Goal: Communication & Community: Answer question/provide support

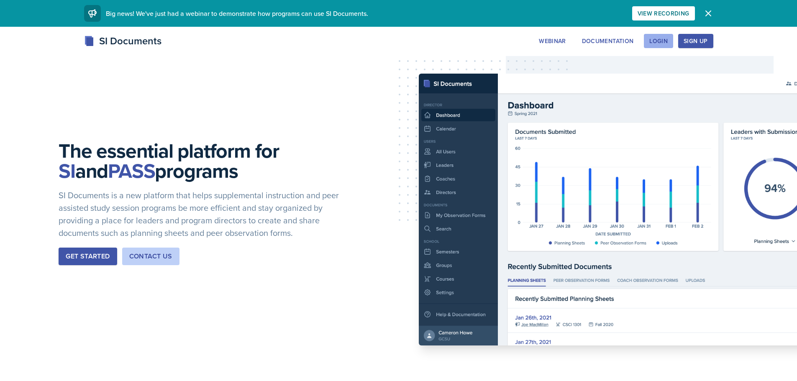
click at [648, 45] on button "Login" at bounding box center [658, 41] width 29 height 14
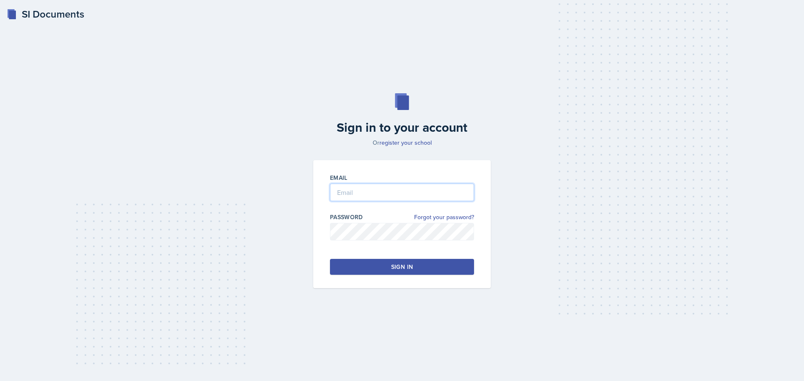
type input "[EMAIL_ADDRESS][DOMAIN_NAME]"
click at [391, 265] on div "Sign in" at bounding box center [402, 267] width 22 height 8
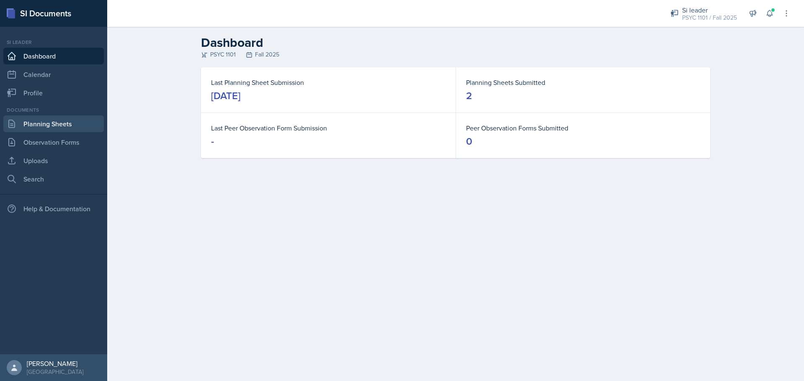
click at [22, 121] on link "Planning Sheets" at bounding box center [53, 124] width 100 height 17
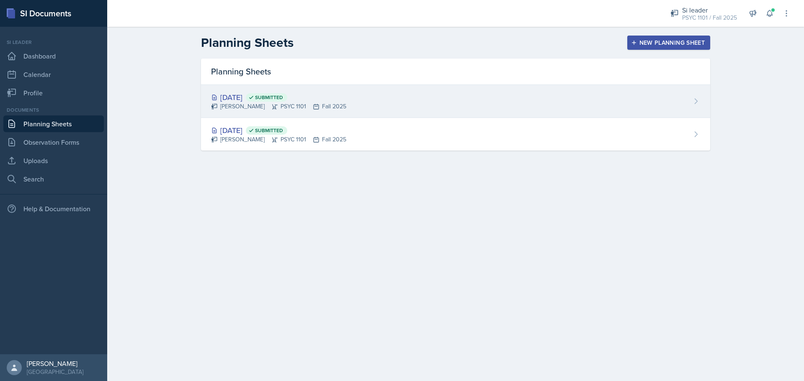
click at [267, 108] on div "[PERSON_NAME] PSYC 1101 Fall 2025" at bounding box center [278, 106] width 135 height 9
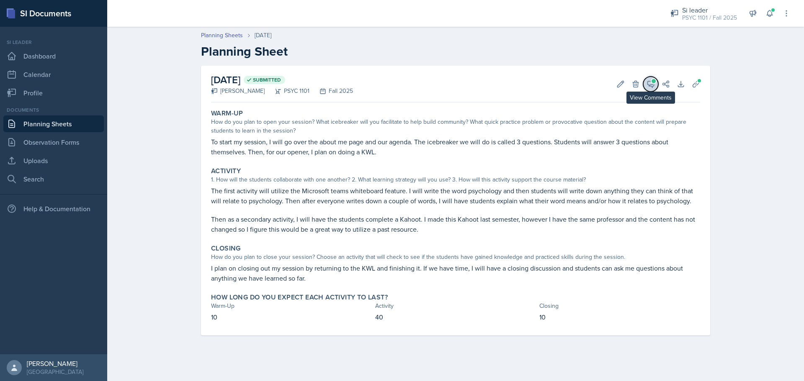
click at [647, 86] on icon at bounding box center [650, 84] width 8 height 8
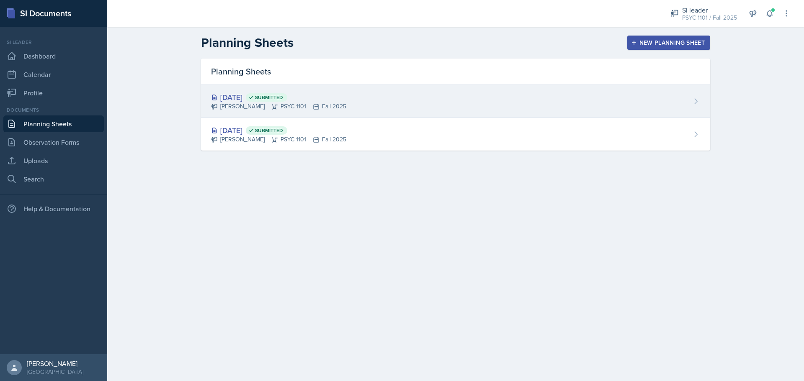
click at [642, 110] on div "[DATE] Submitted [PERSON_NAME] PSYC 1101 Fall 2025" at bounding box center [455, 101] width 509 height 33
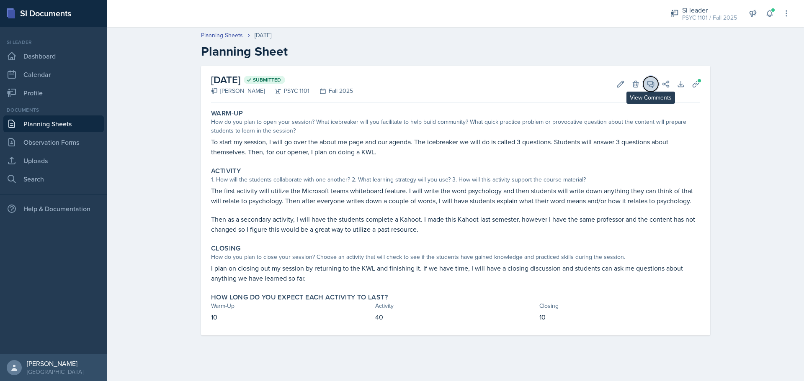
click at [648, 78] on button "View Comments" at bounding box center [650, 84] width 15 height 15
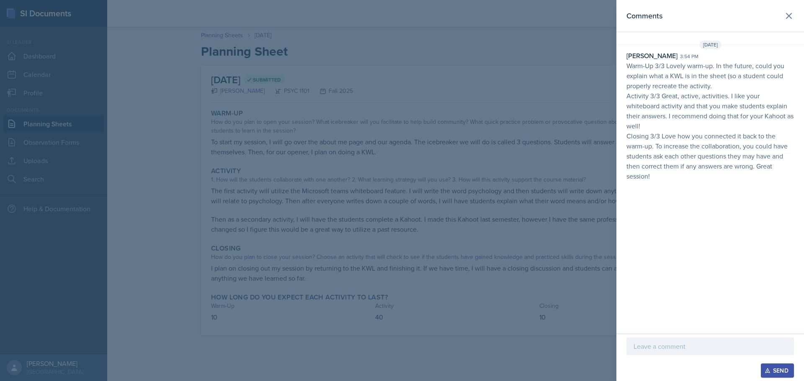
click at [670, 339] on div at bounding box center [709, 347] width 167 height 18
click at [768, 376] on button "Send" at bounding box center [777, 371] width 33 height 14
click at [512, 72] on div at bounding box center [402, 190] width 804 height 381
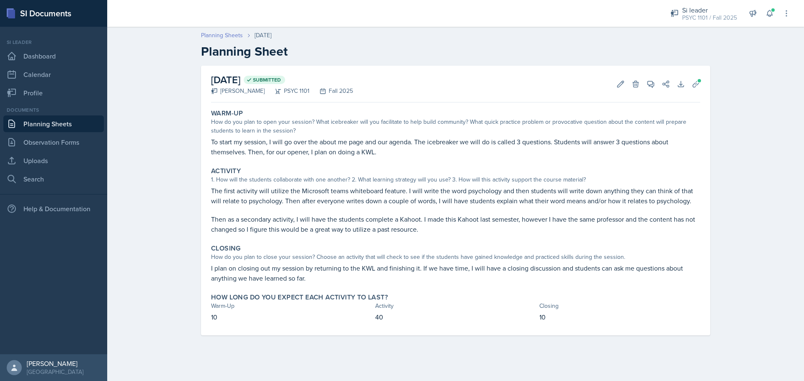
click at [221, 36] on link "Planning Sheets" at bounding box center [222, 35] width 42 height 9
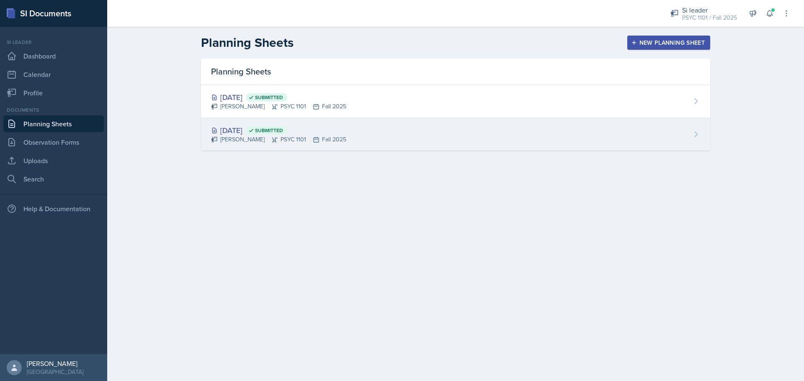
click at [240, 121] on div "[DATE] Submitted [PERSON_NAME] PSYC 1101 Fall 2025" at bounding box center [455, 134] width 509 height 33
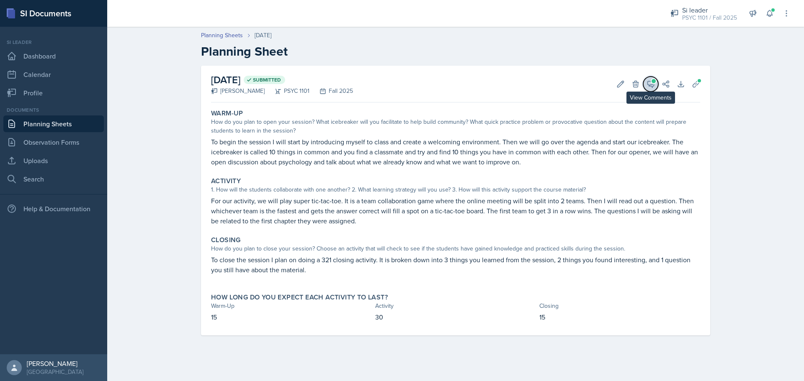
click at [650, 87] on icon at bounding box center [650, 84] width 8 height 8
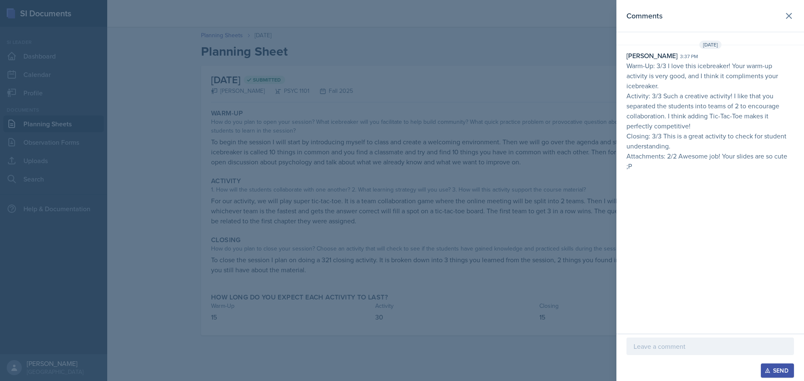
click at [650, 345] on p at bounding box center [709, 347] width 153 height 10
drag, startPoint x: 778, startPoint y: 367, endPoint x: 769, endPoint y: 368, distance: 9.2
click at [777, 368] on div "Send" at bounding box center [777, 371] width 22 height 7
drag, startPoint x: 318, startPoint y: 113, endPoint x: 285, endPoint y: 81, distance: 45.6
click at [314, 113] on div at bounding box center [402, 190] width 804 height 381
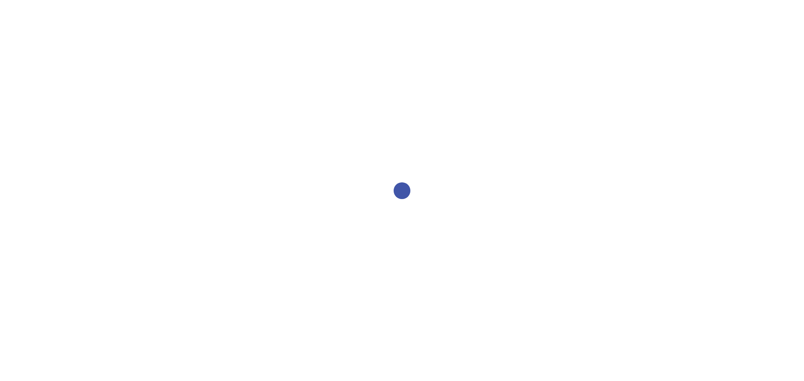
select select "2bed604d-1099-4043-b1bc-2365e8740244"
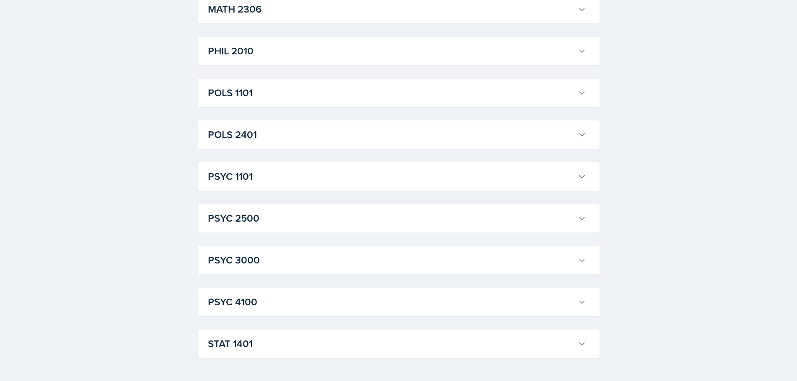
scroll to position [1116, 0]
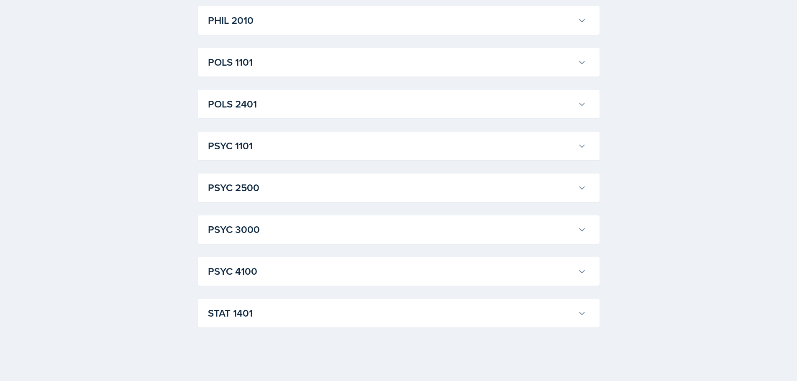
click at [255, 148] on h3 "PSYC 1101" at bounding box center [391, 146] width 367 height 15
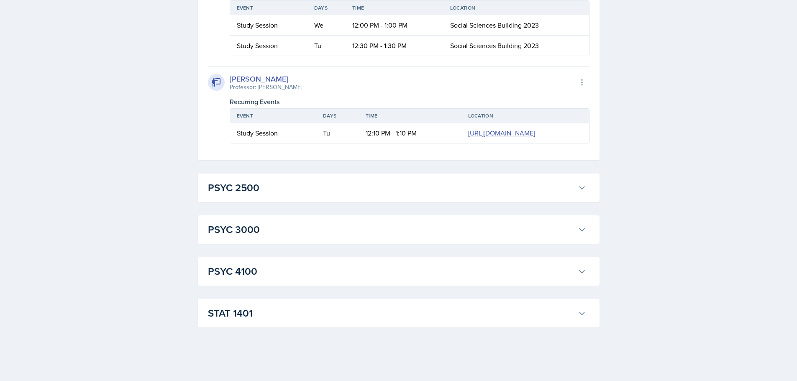
scroll to position [0, 0]
